Goal: Browse casually: Explore the website without a specific task or goal

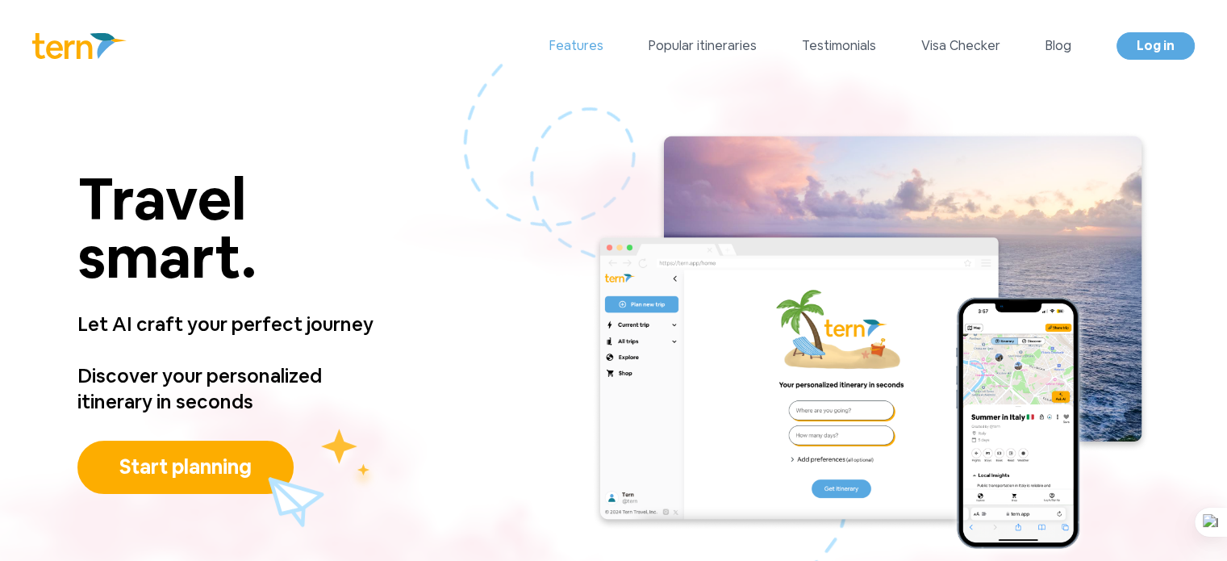
click at [586, 40] on link "Features" at bounding box center [576, 45] width 54 height 19
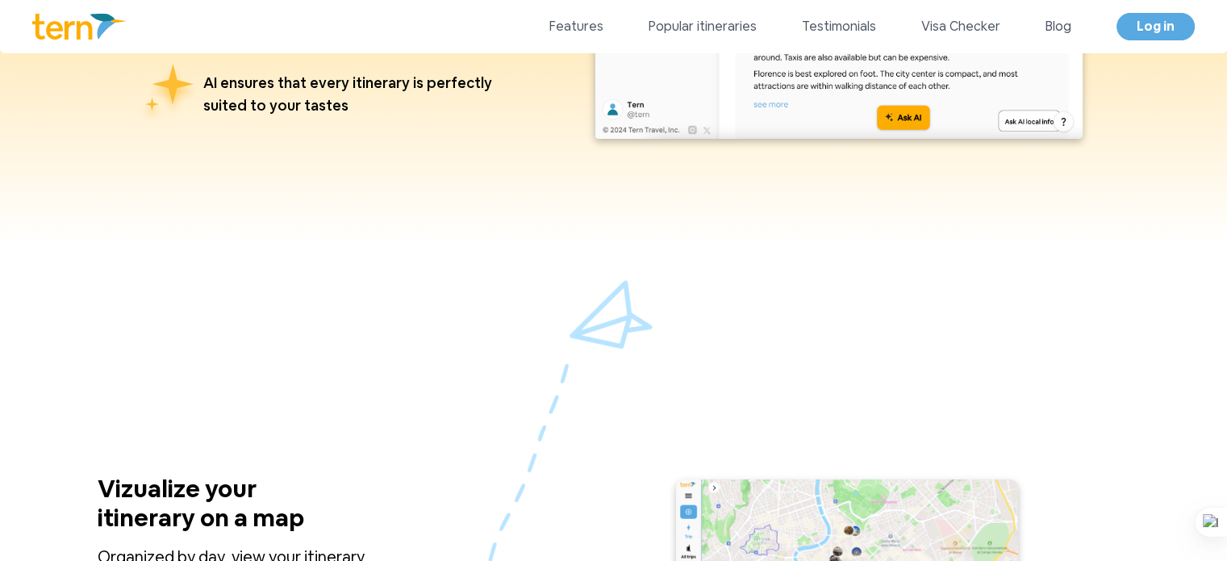
scroll to position [1083, 0]
click at [708, 25] on link "Popular itineraries" at bounding box center [702, 26] width 108 height 19
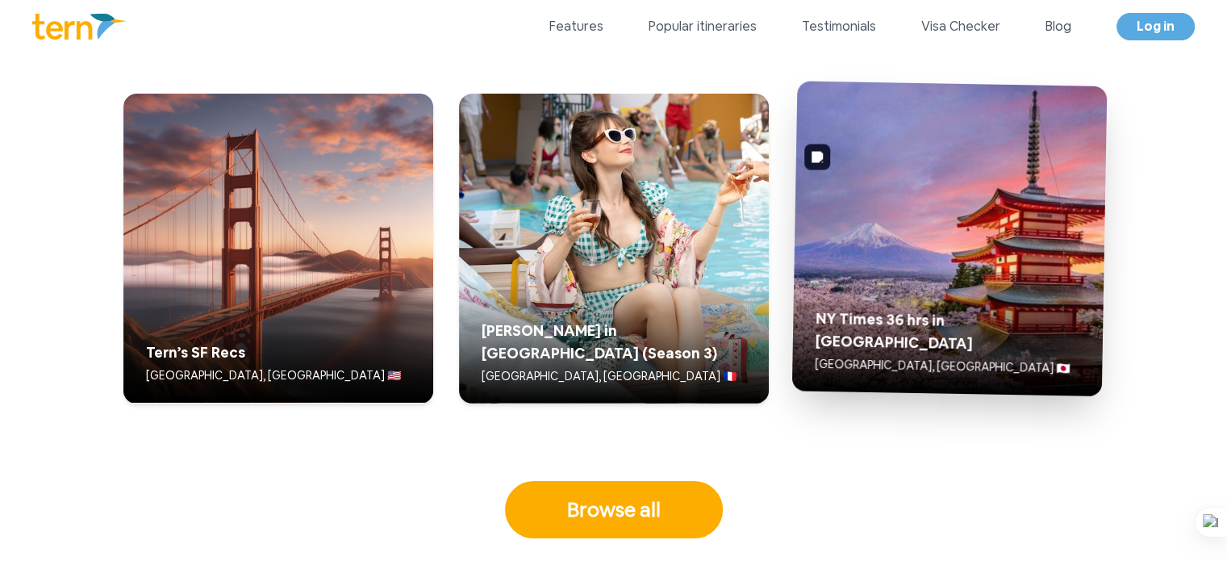
scroll to position [4089, 0]
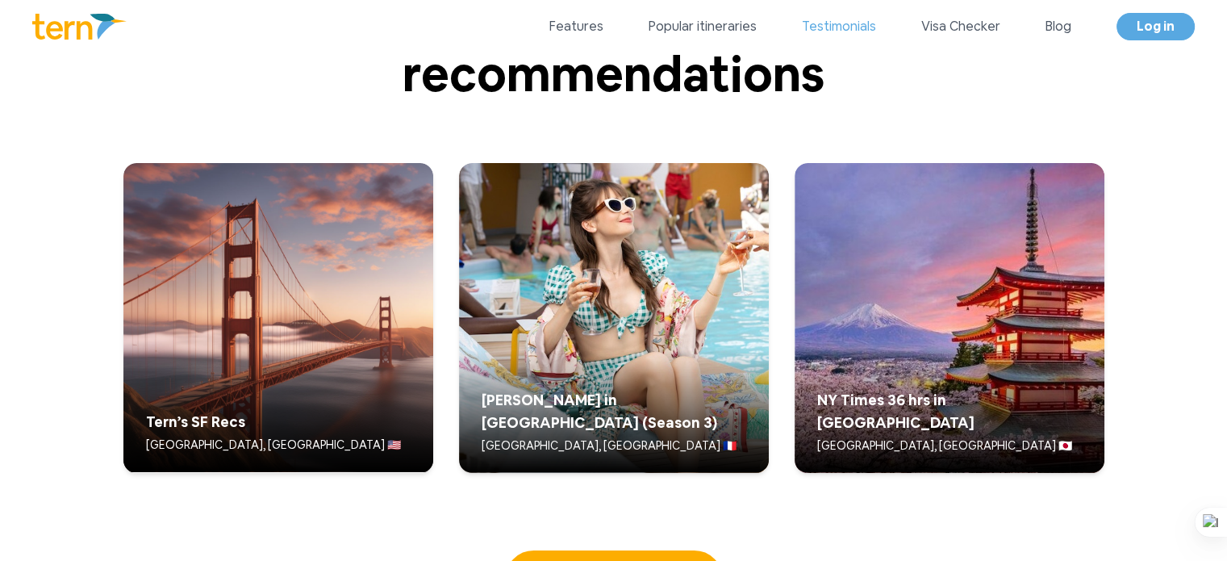
click at [832, 22] on link "Testimonials" at bounding box center [839, 26] width 74 height 19
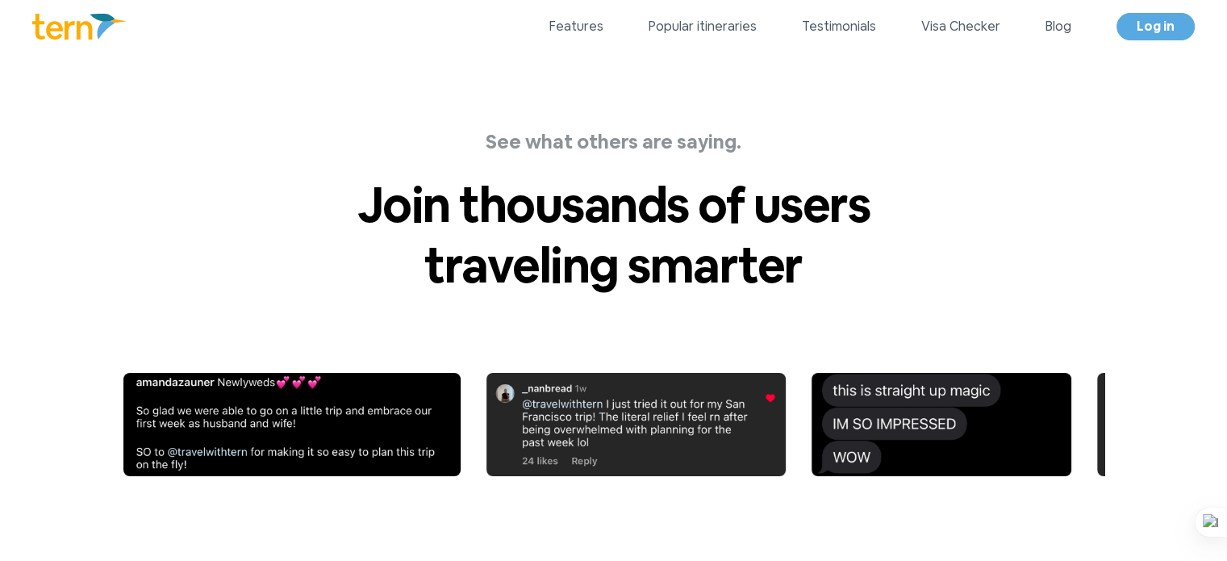
scroll to position [5519, 0]
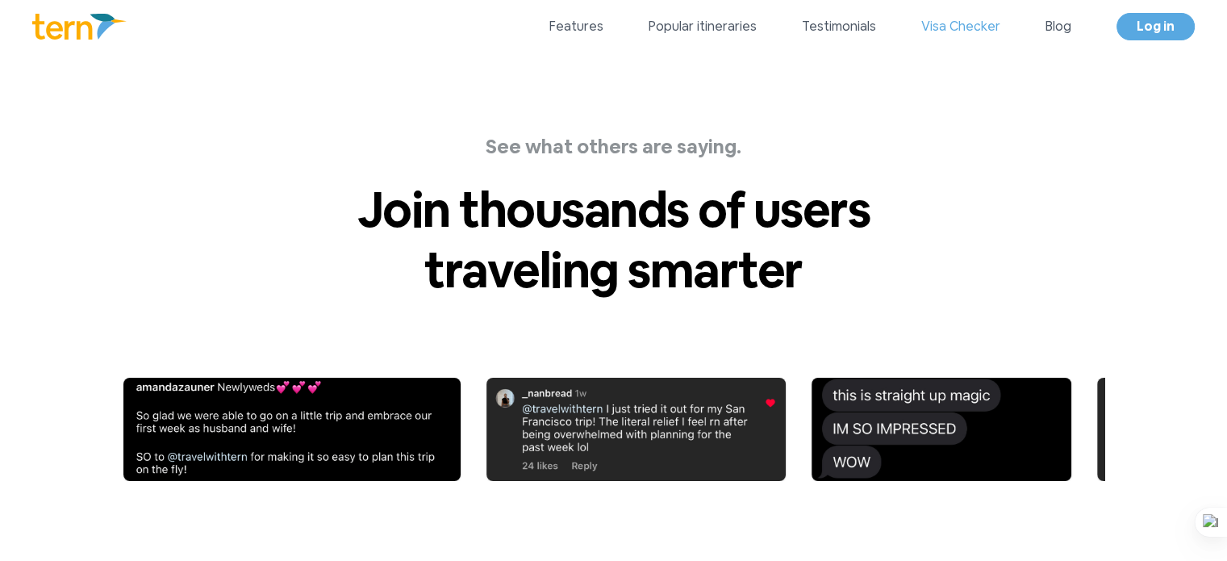
click at [944, 23] on link "Visa Checker" at bounding box center [960, 26] width 79 height 19
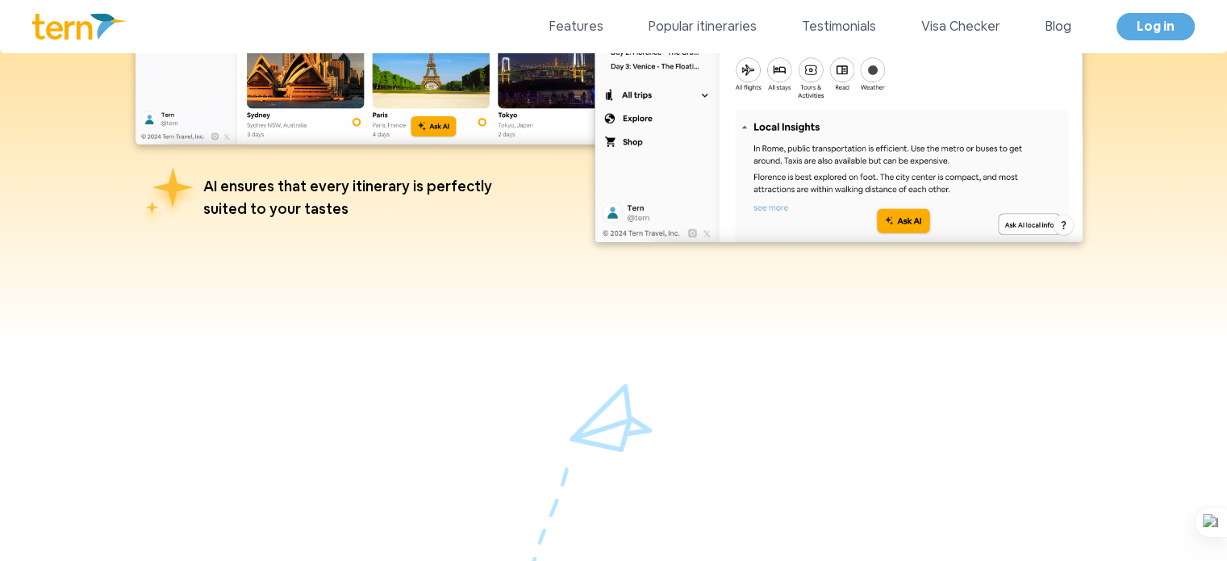
scroll to position [0, 0]
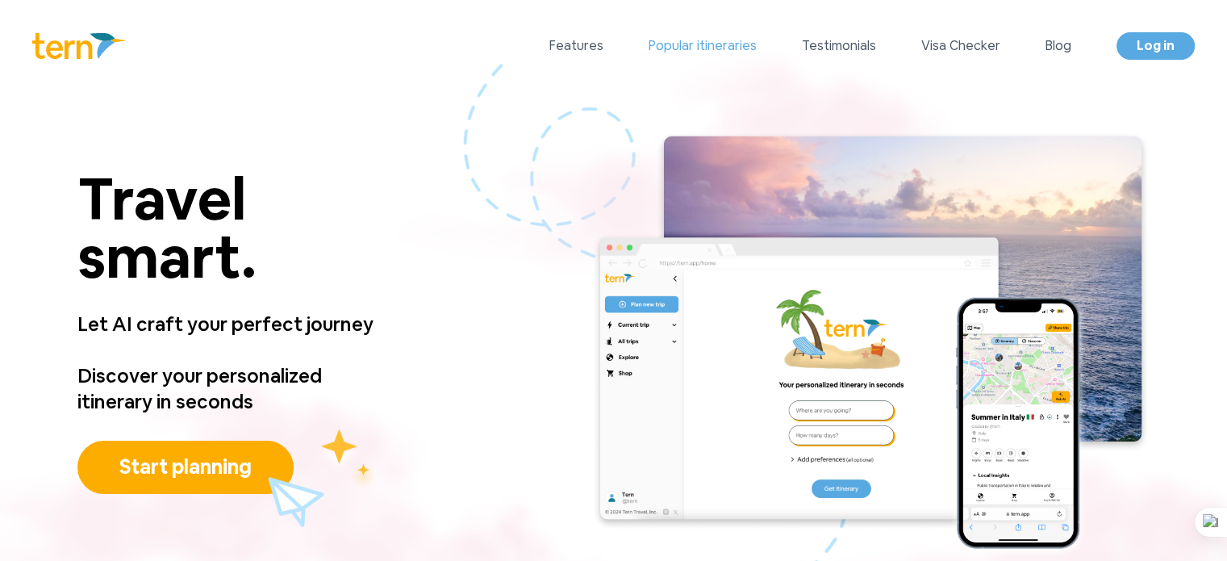
click at [687, 47] on link "Popular itineraries" at bounding box center [702, 45] width 108 height 19
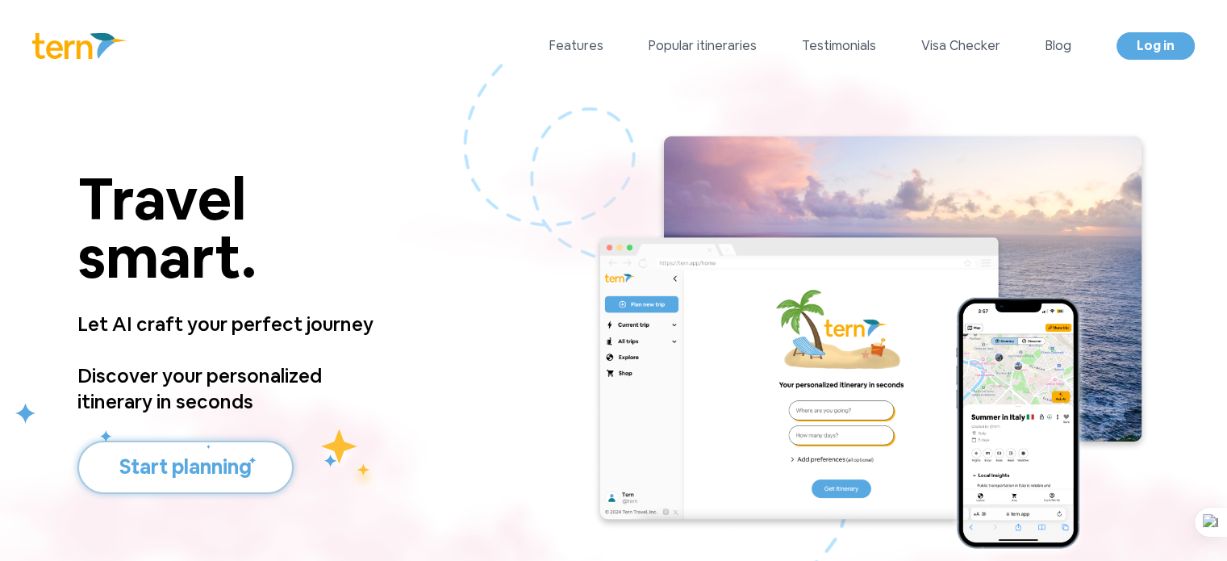
click at [242, 463] on button "Start planning" at bounding box center [185, 466] width 216 height 53
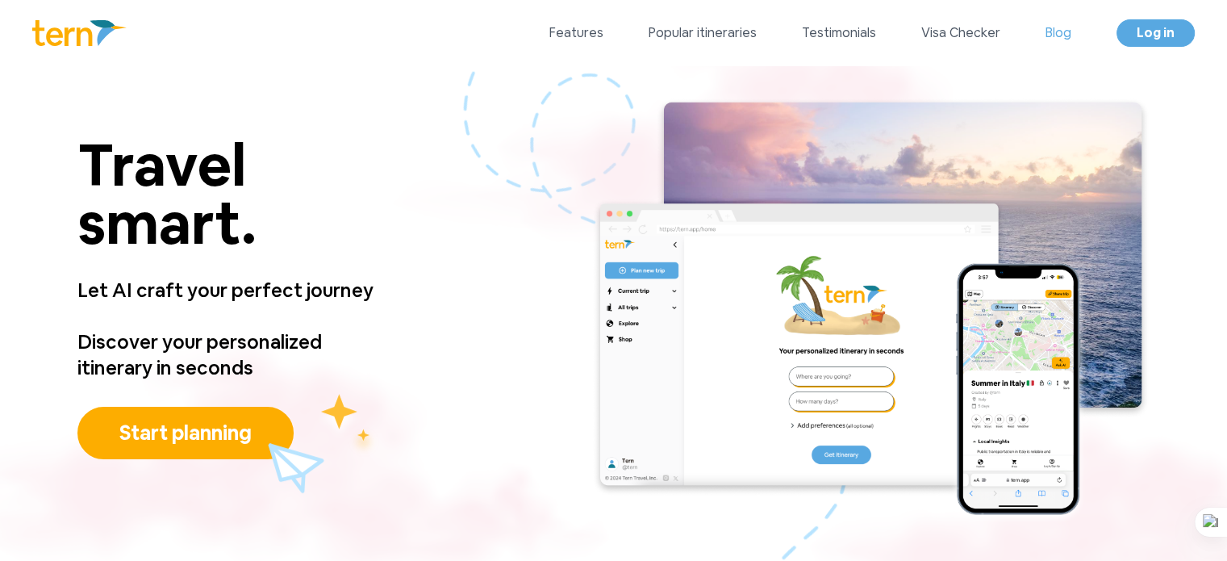
click at [1061, 27] on link "Blog" at bounding box center [1058, 32] width 26 height 19
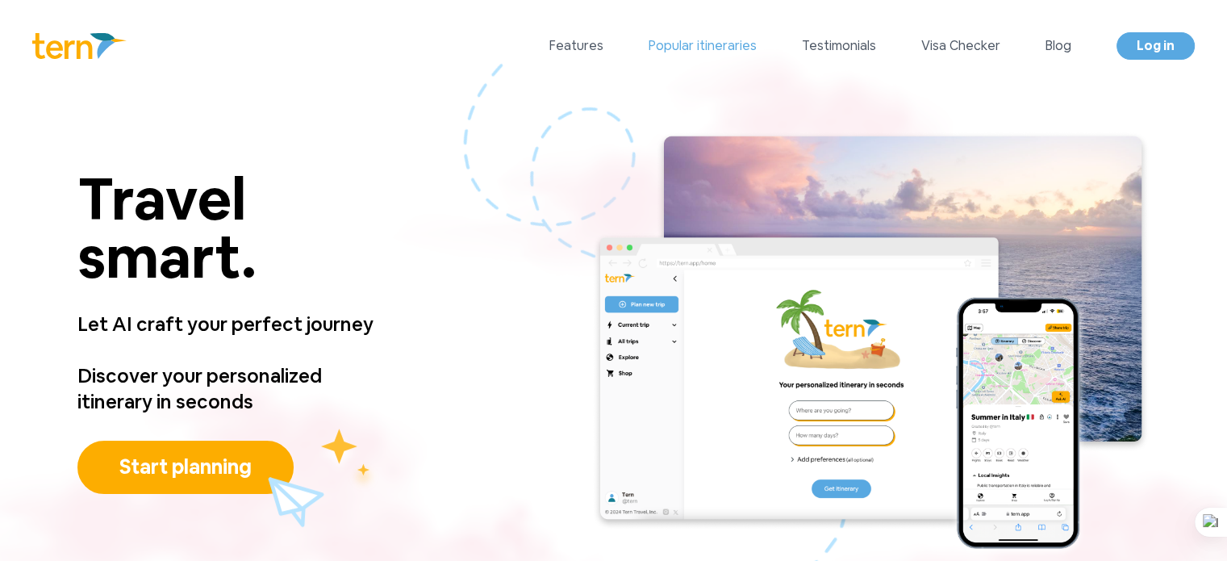
click at [715, 42] on link "Popular itineraries" at bounding box center [702, 45] width 108 height 19
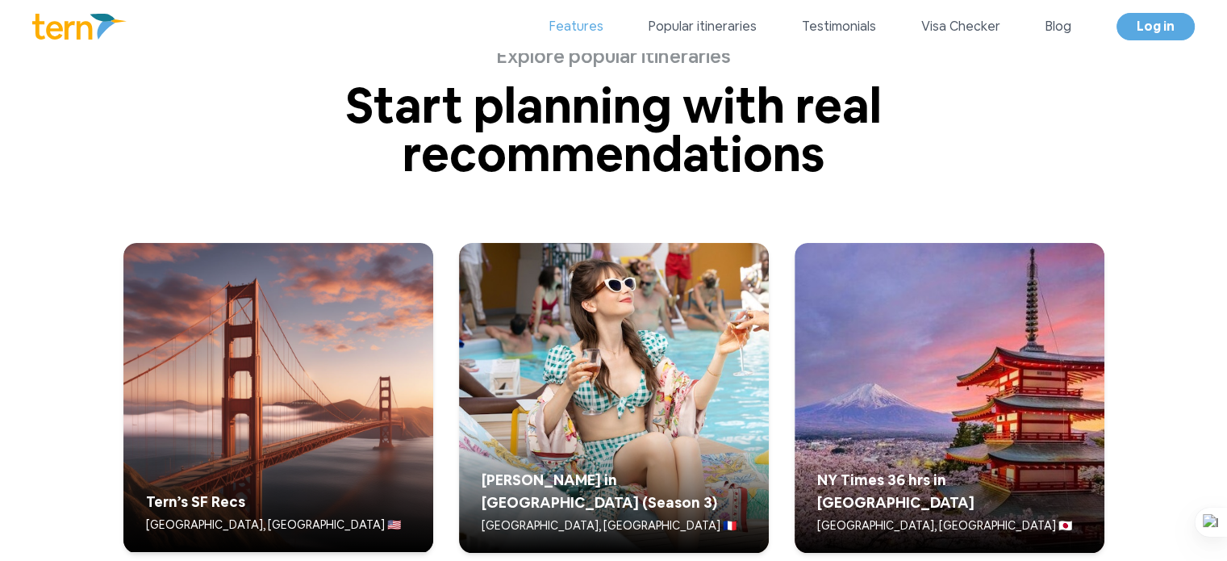
click at [592, 27] on link "Features" at bounding box center [576, 26] width 54 height 19
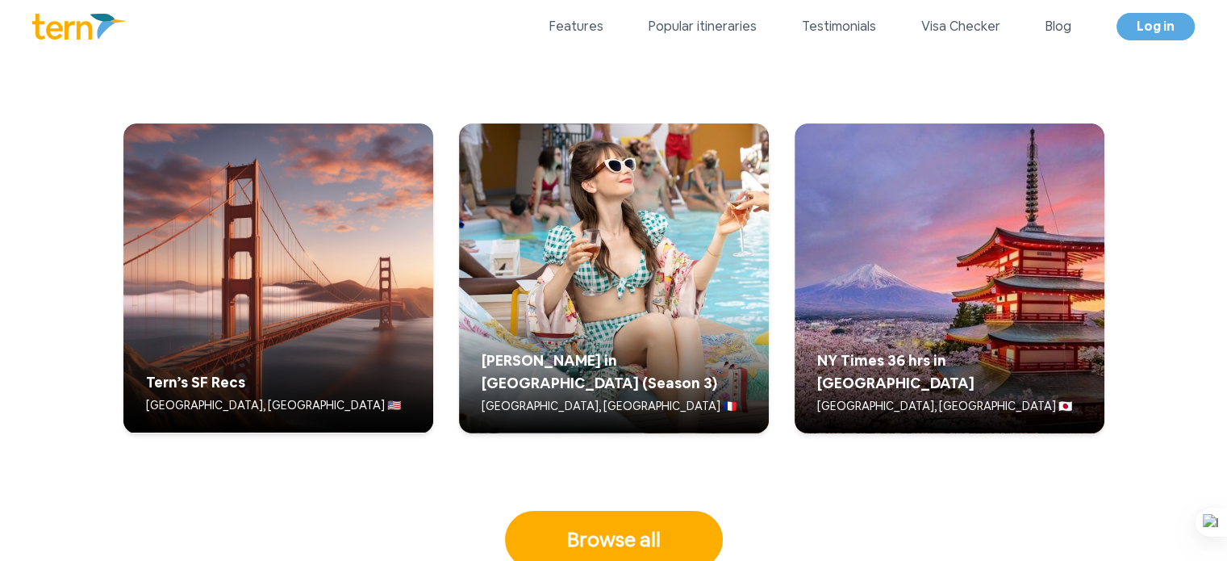
scroll to position [4142, 0]
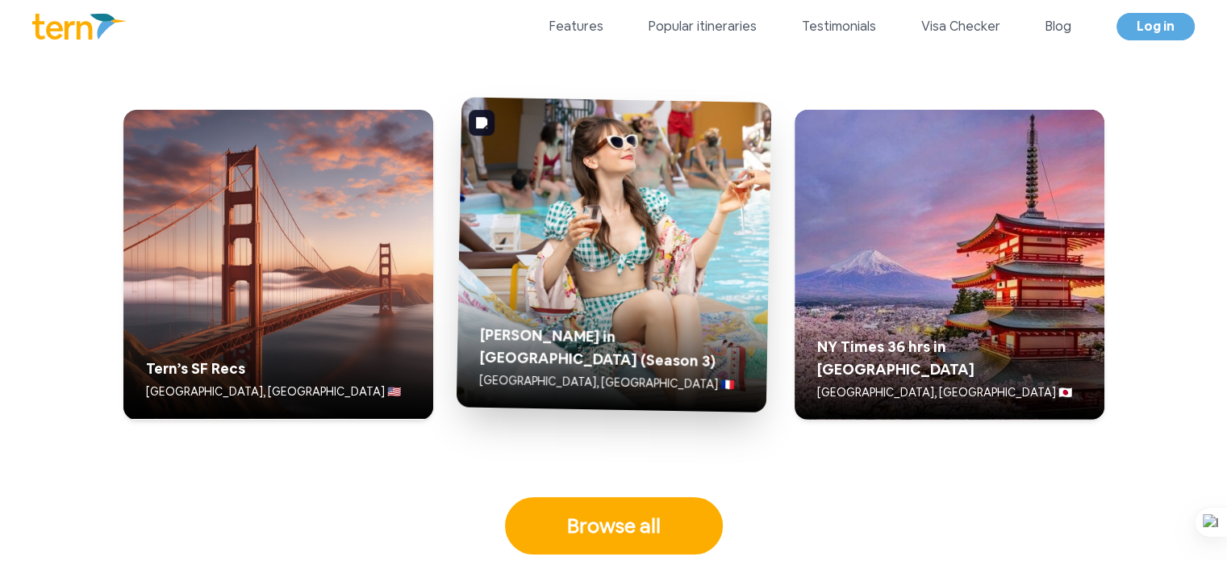
click at [654, 320] on div "Emily in Paris (Season 3) Paris, France 🇫🇷" at bounding box center [611, 348] width 292 height 108
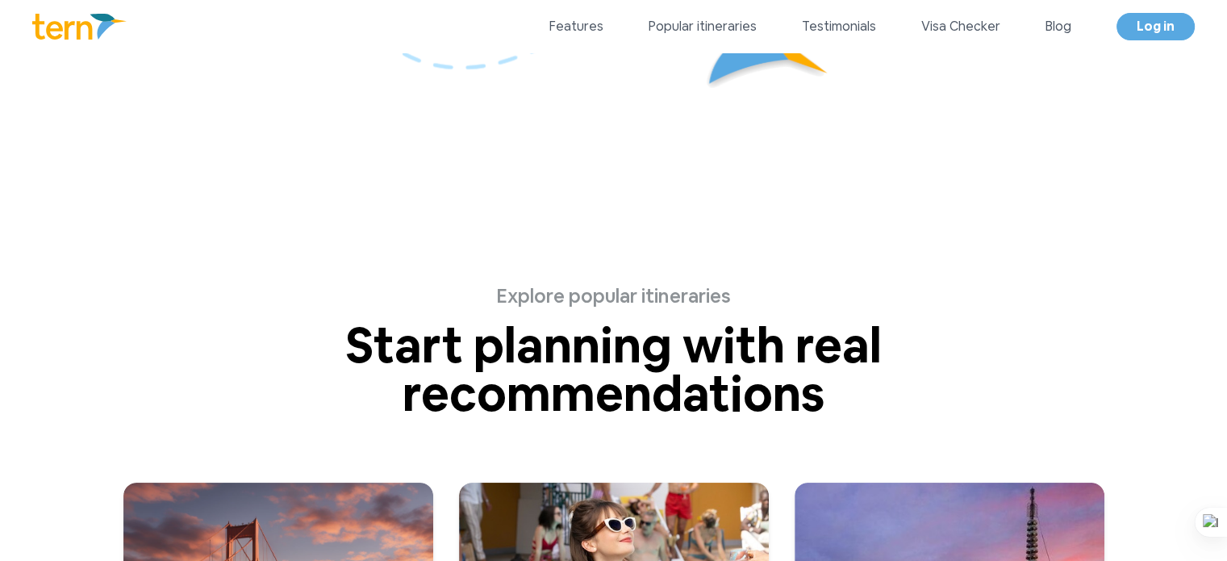
scroll to position [3762, 0]
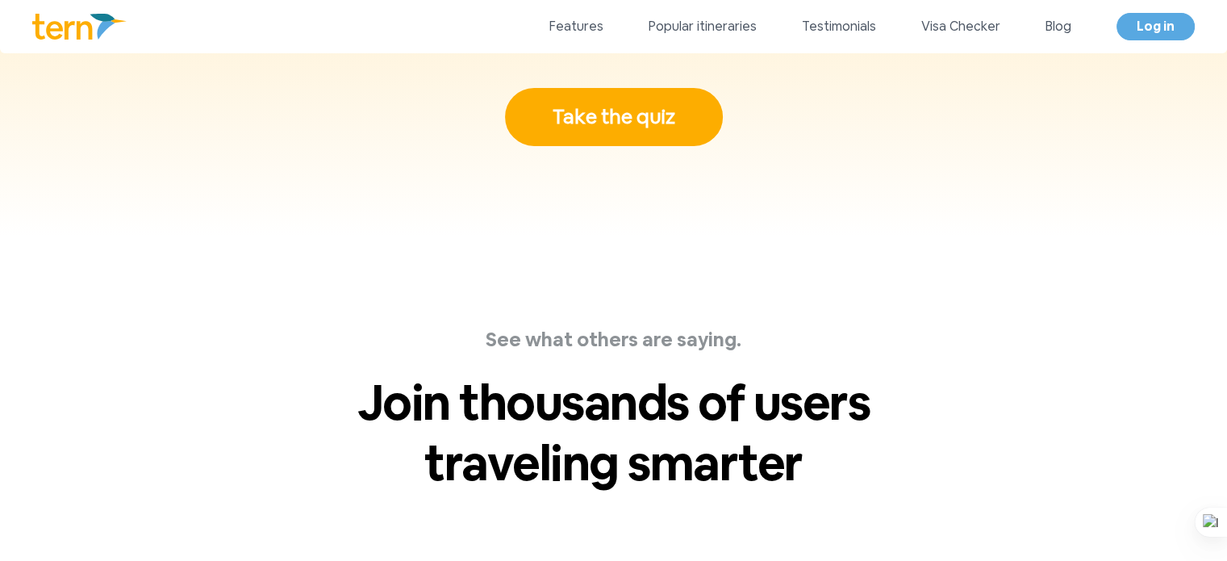
scroll to position [5341, 0]
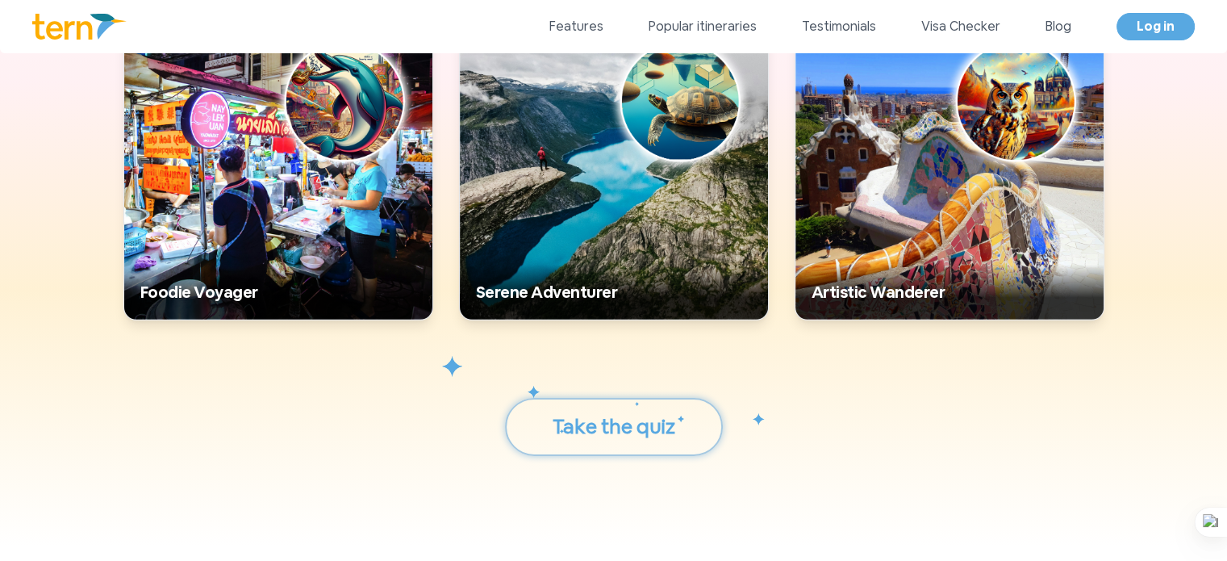
click at [659, 407] on button "Take the quiz" at bounding box center [614, 427] width 218 height 58
